Goal: Transaction & Acquisition: Purchase product/service

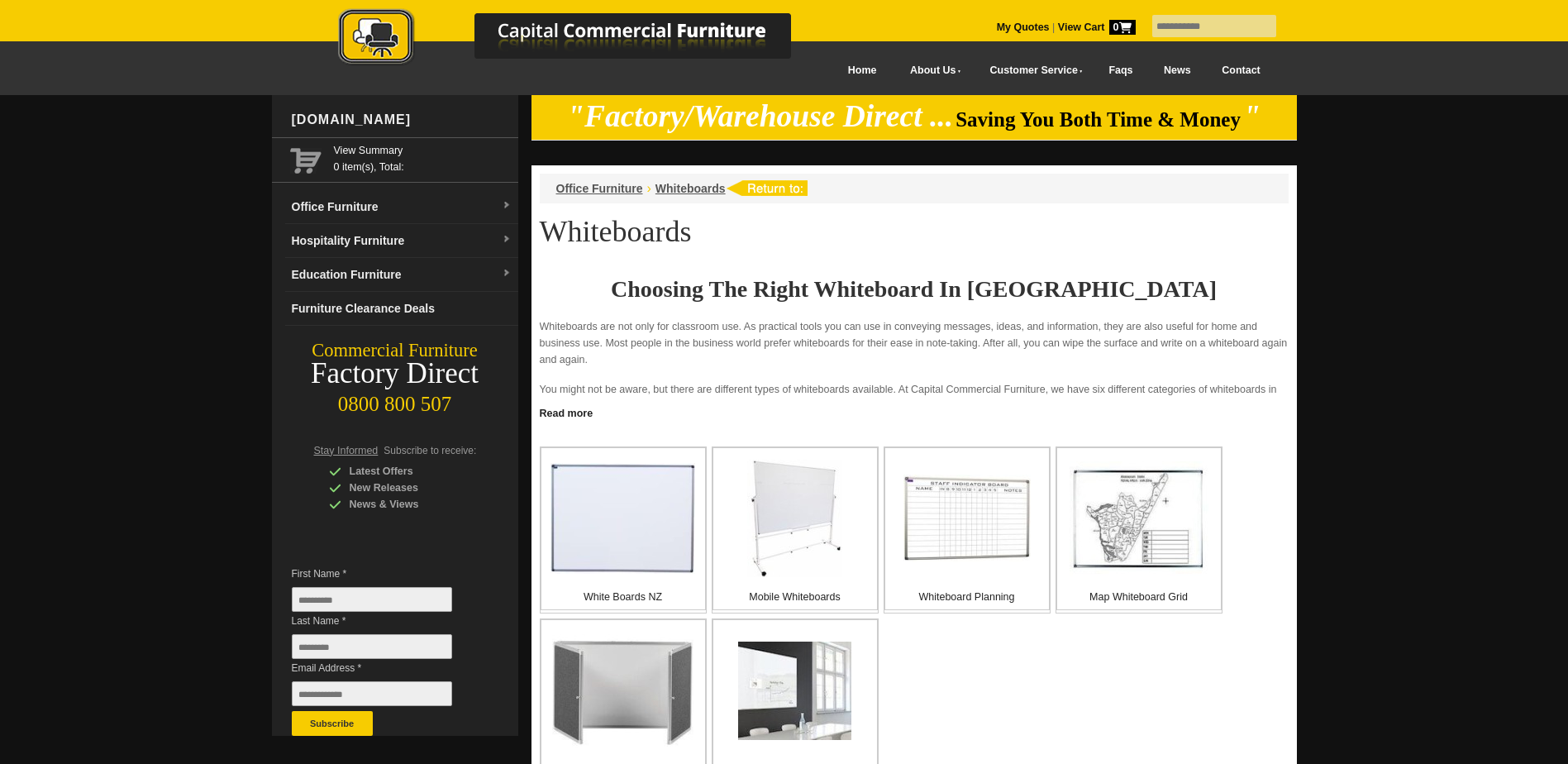
scroll to position [83, 0]
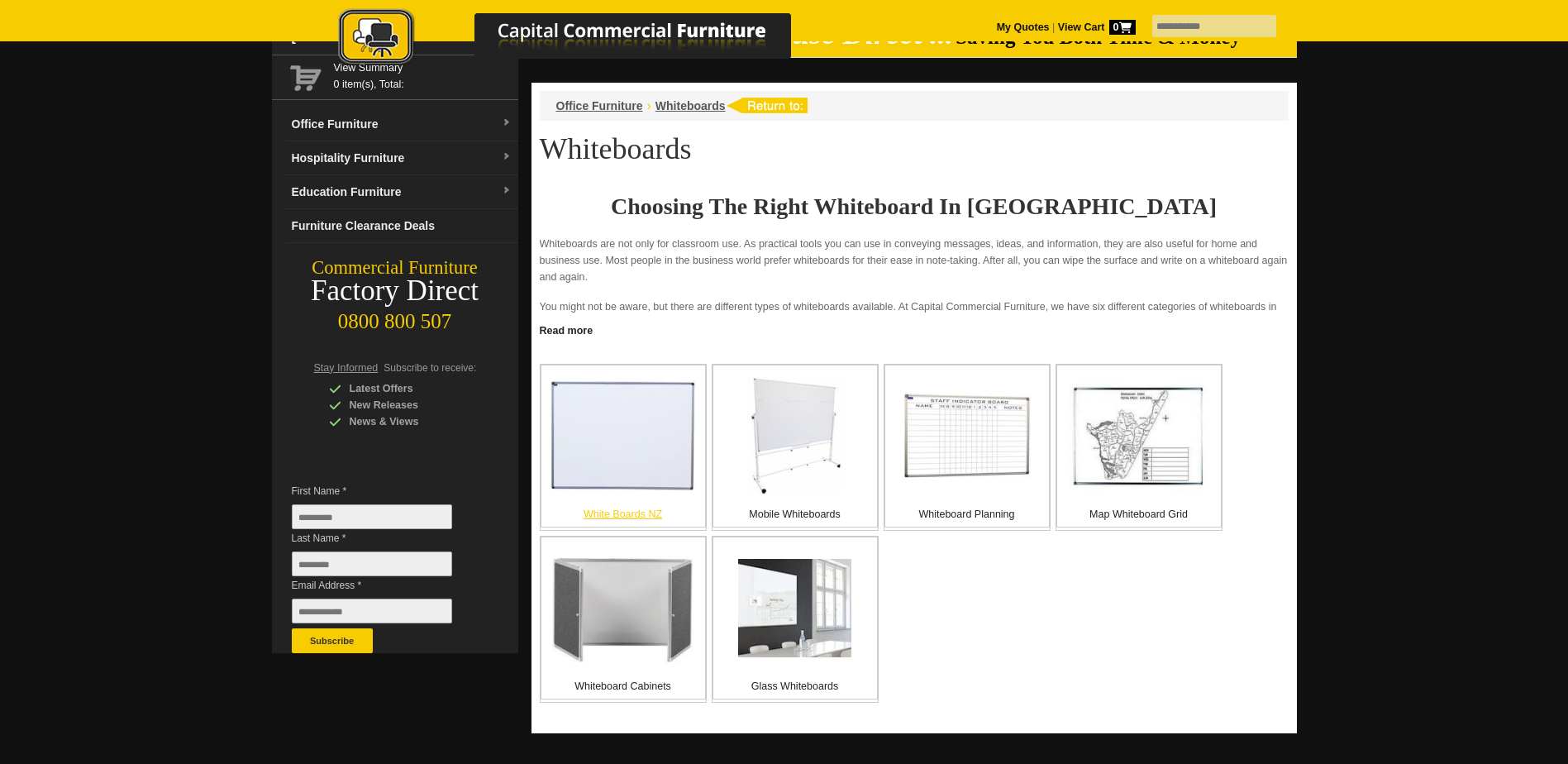
click at [665, 473] on img at bounding box center [623, 436] width 145 height 110
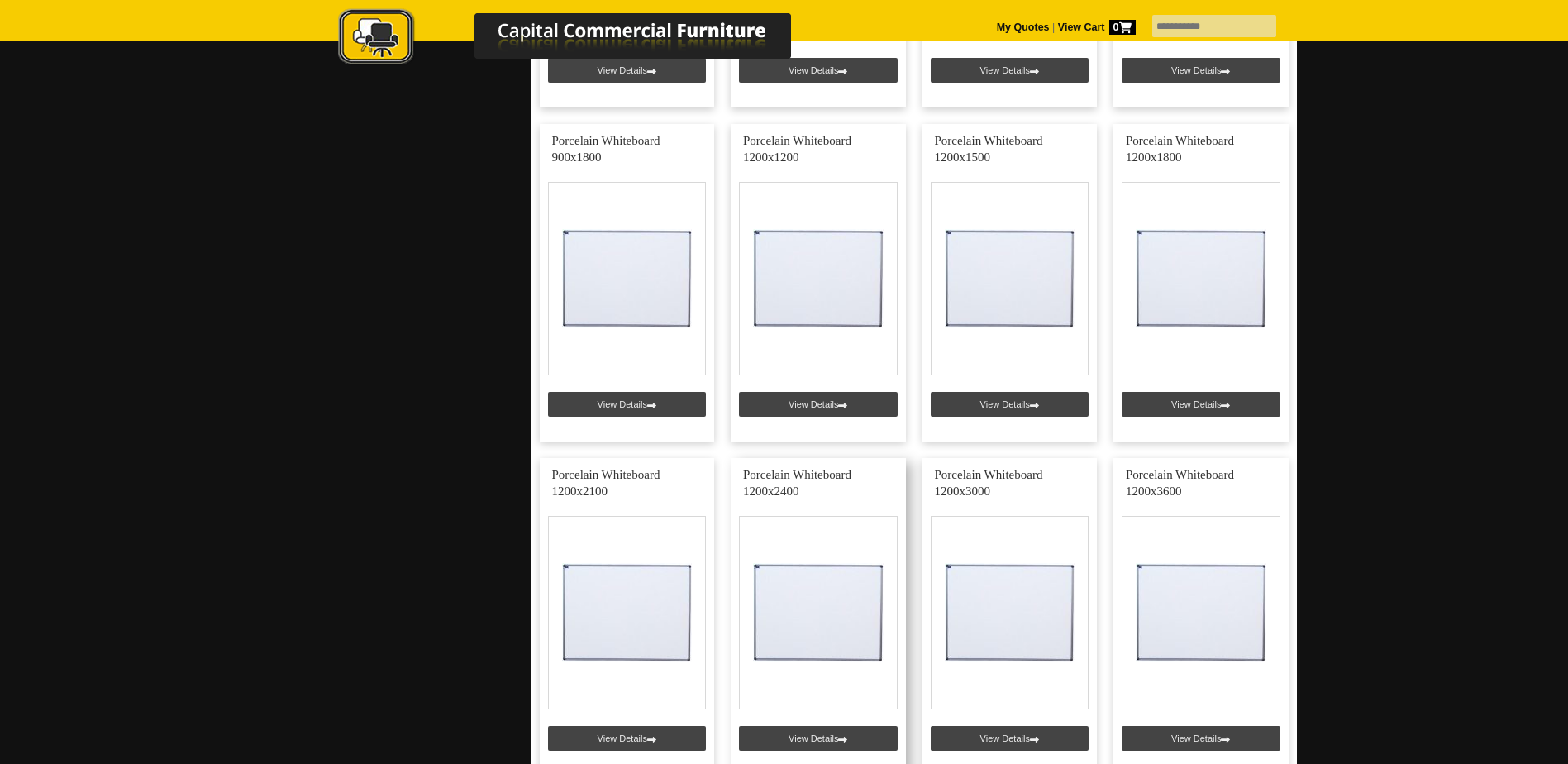
scroll to position [991, 0]
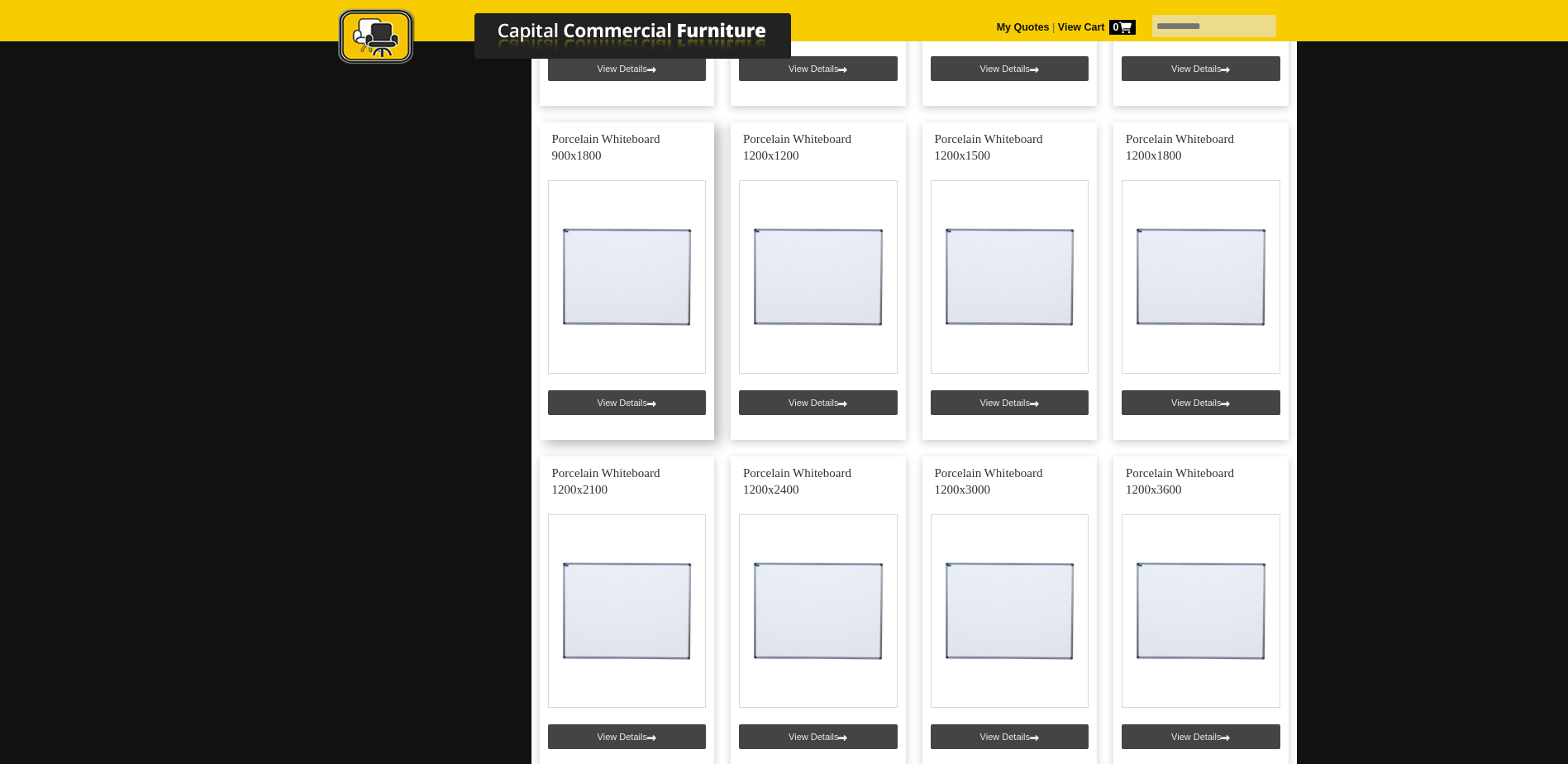
click at [648, 406] on link at bounding box center [627, 282] width 175 height 318
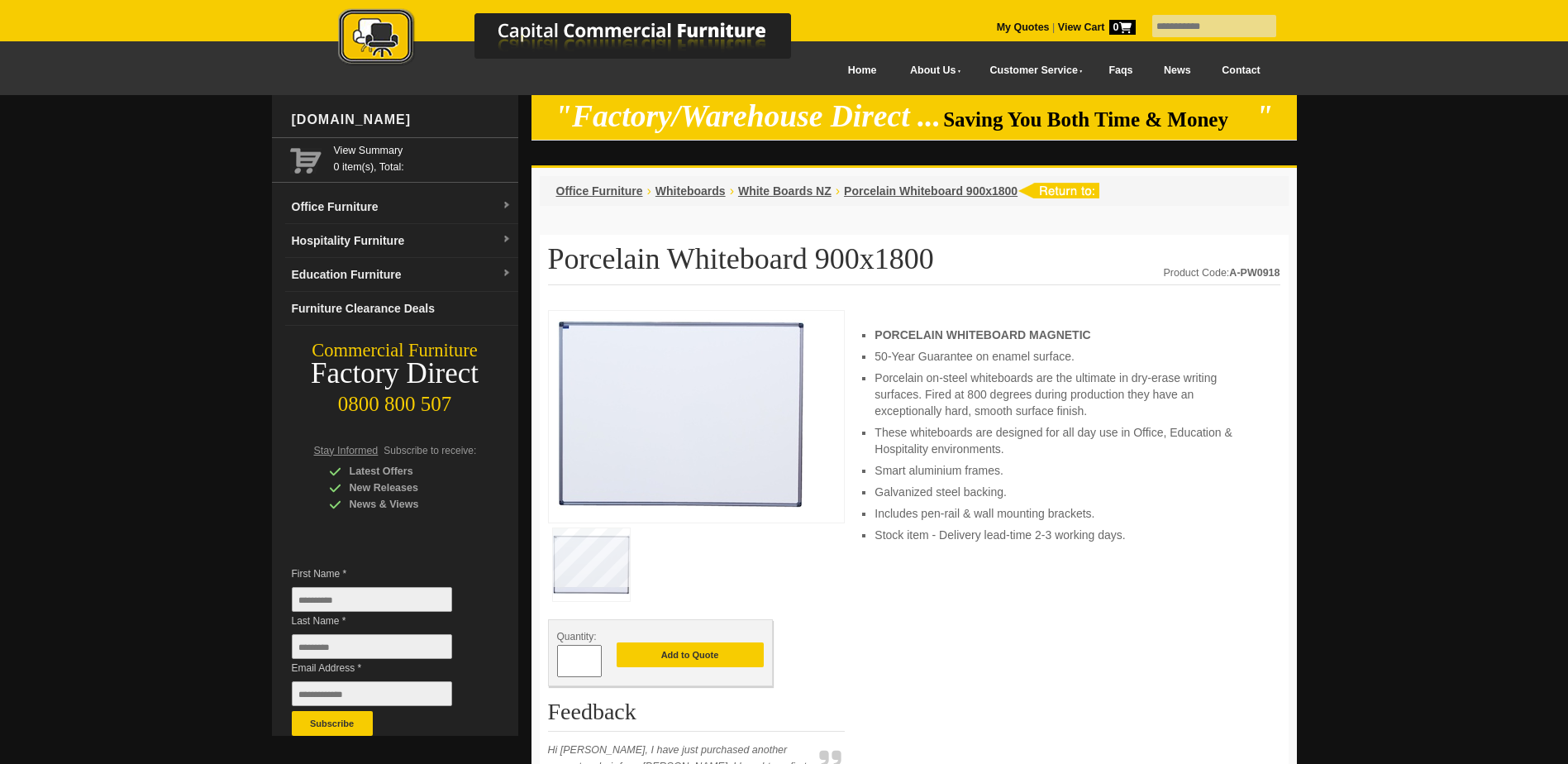
click at [1045, 193] on img at bounding box center [1058, 190] width 82 height 16
click at [961, 189] on span "Porcelain Whiteboard 900x1800" at bounding box center [931, 191] width 173 height 13
click at [810, 189] on span "White Boards NZ" at bounding box center [785, 191] width 93 height 13
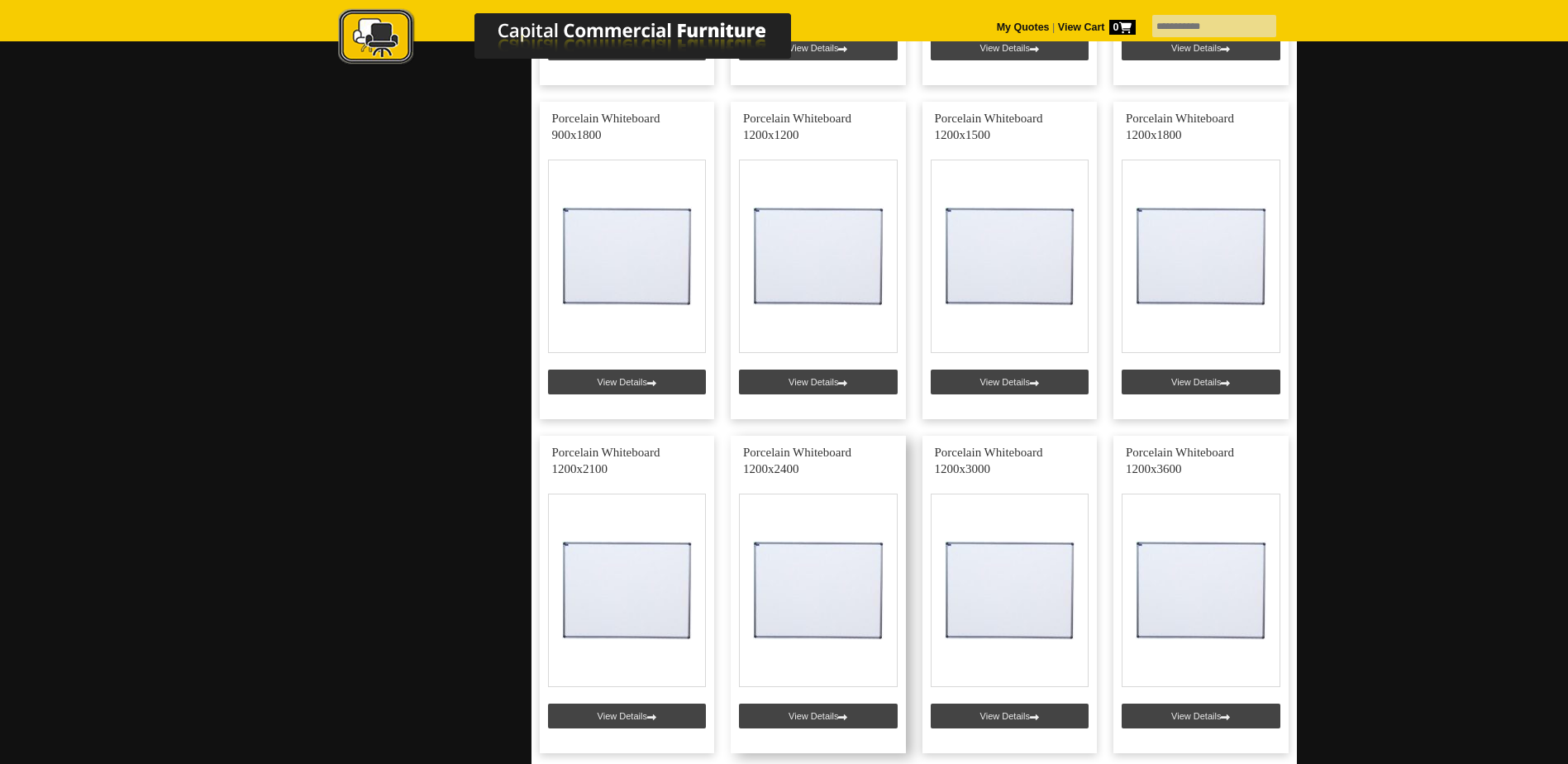
scroll to position [1240, 0]
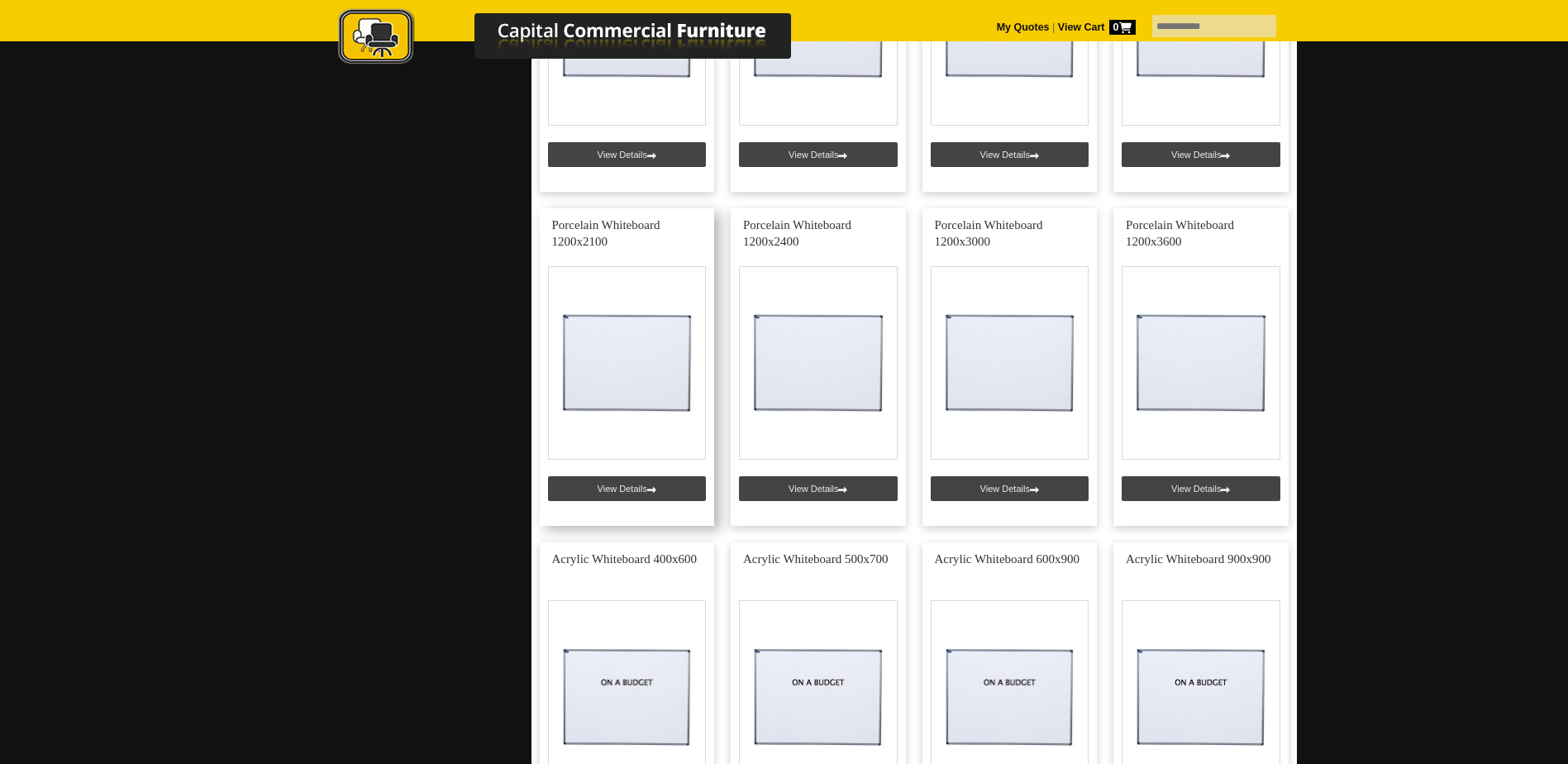
click at [672, 233] on link at bounding box center [627, 367] width 175 height 318
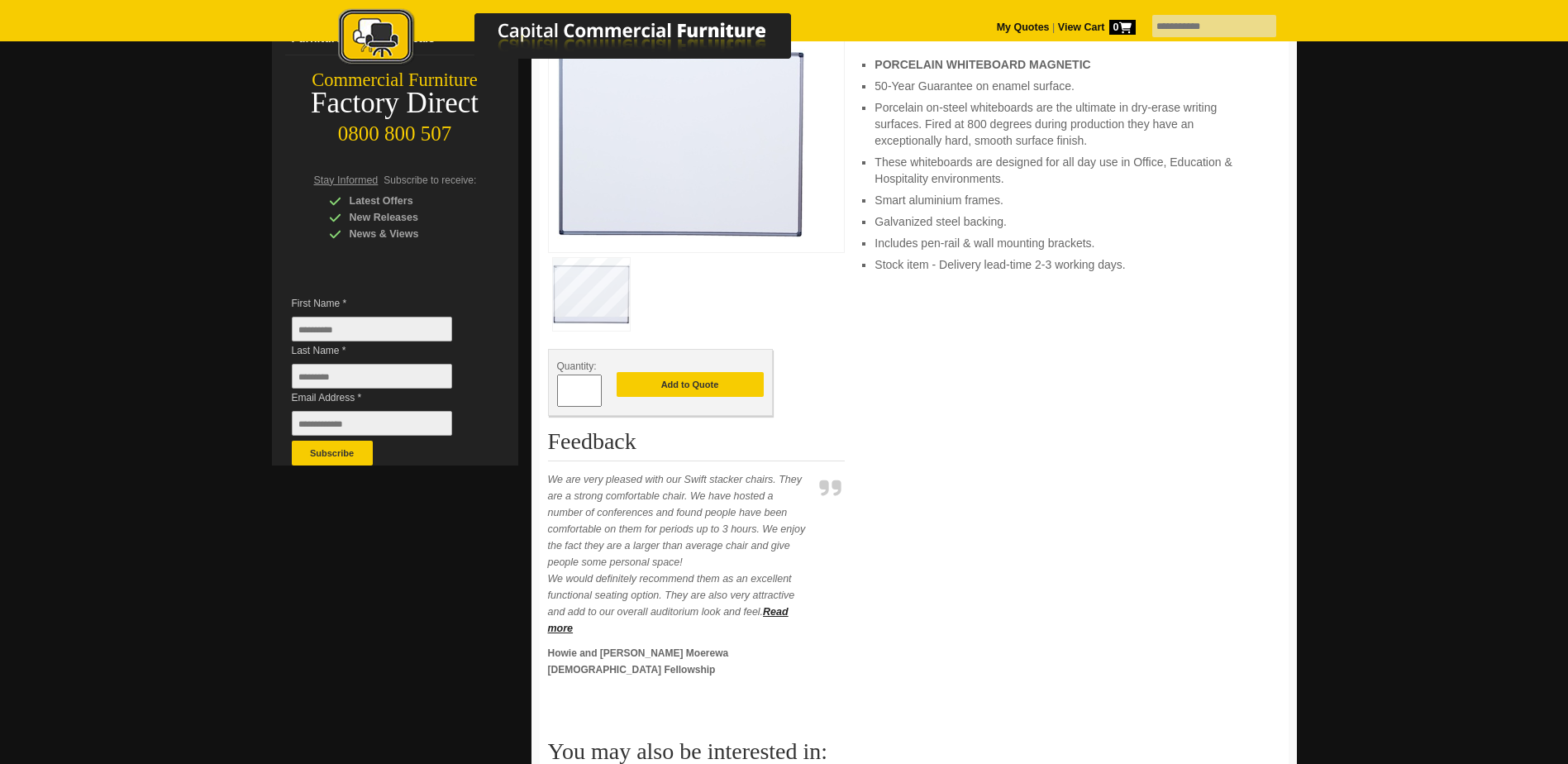
scroll to position [330, 0]
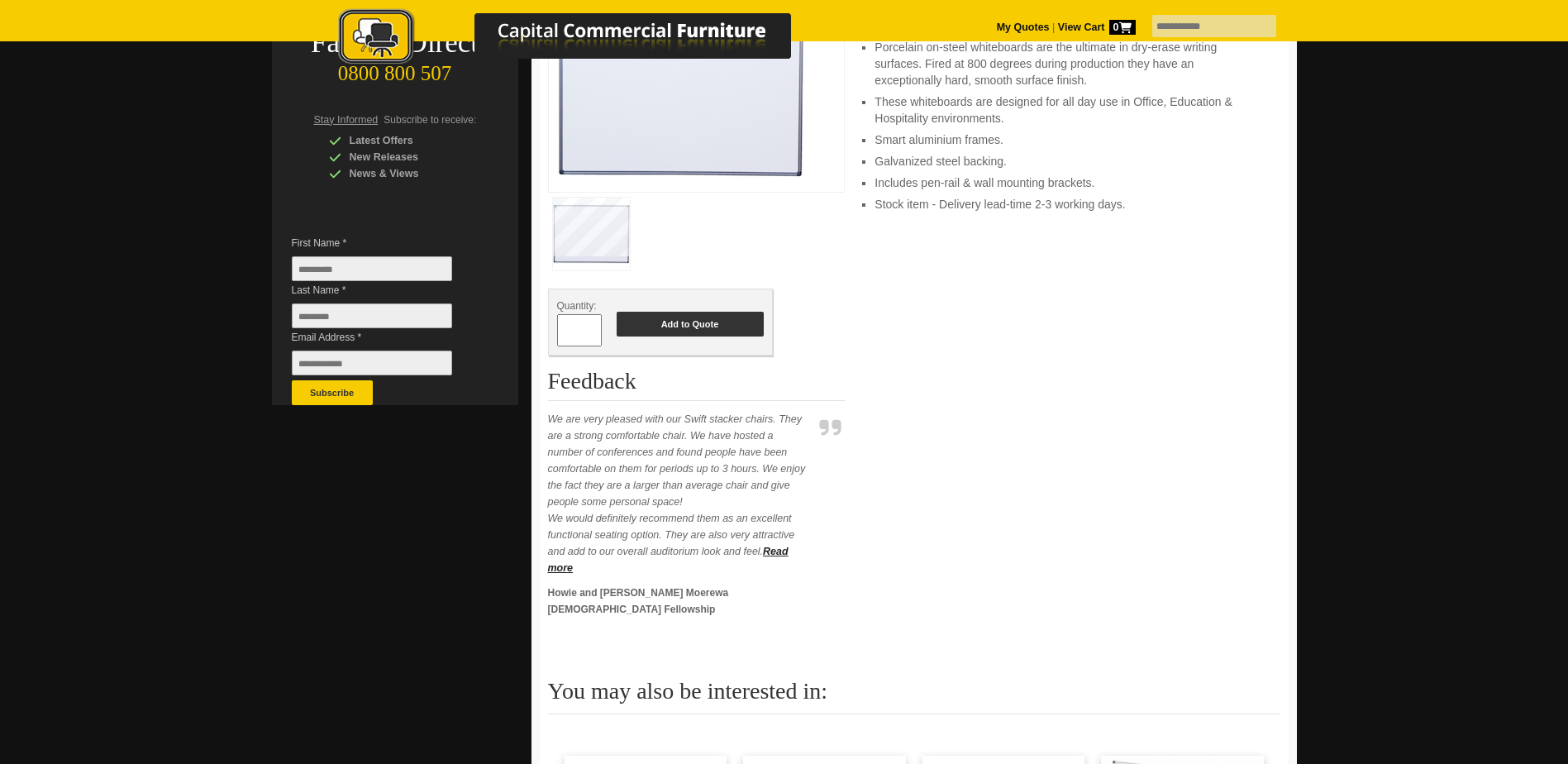
click at [719, 329] on button "Add to Quote" at bounding box center [690, 323] width 147 height 25
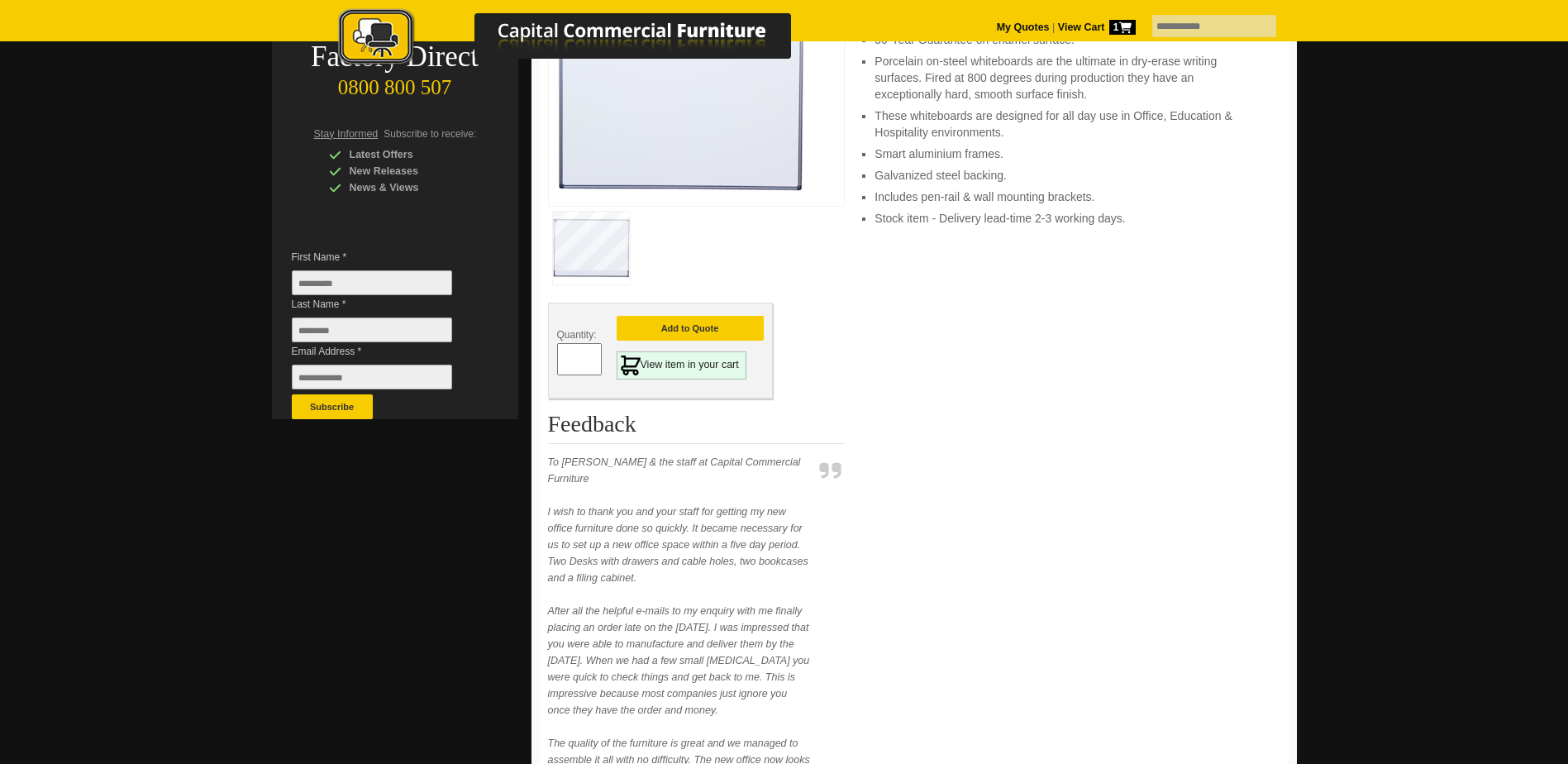
scroll to position [83, 0]
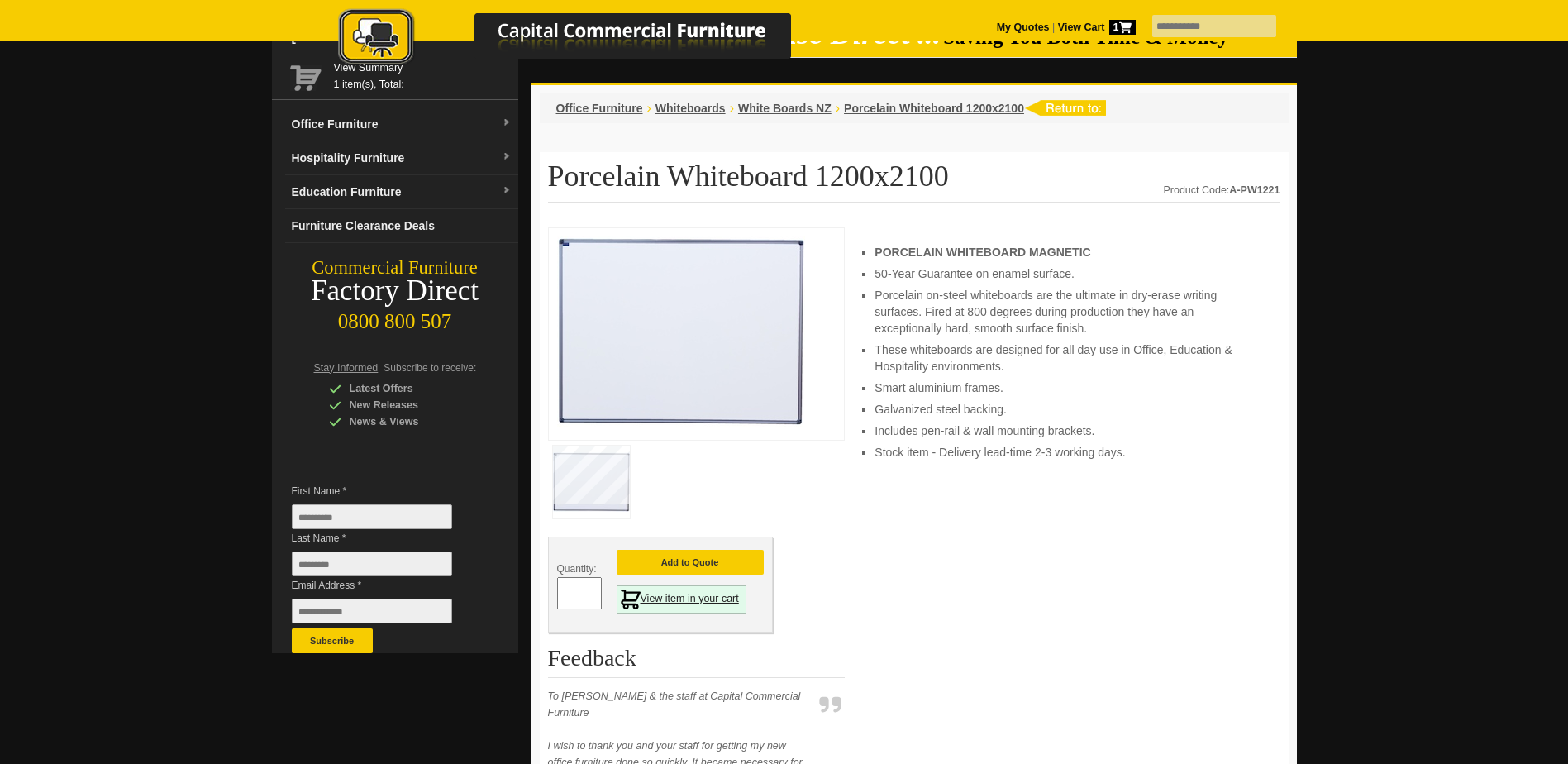
click at [693, 604] on link "View item in your cart" at bounding box center [681, 599] width 129 height 29
